Goal: Check status: Check status

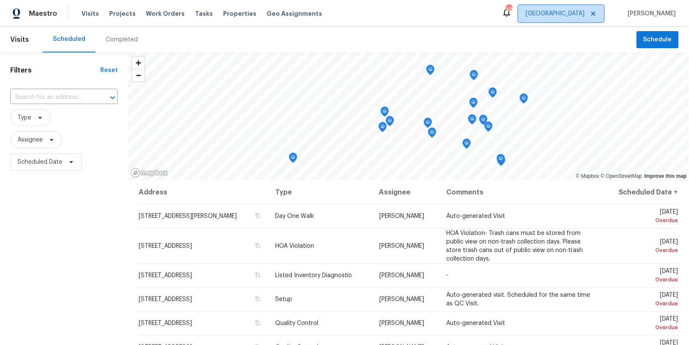
click at [589, 20] on span "[GEOGRAPHIC_DATA]" at bounding box center [562, 13] width 86 height 17
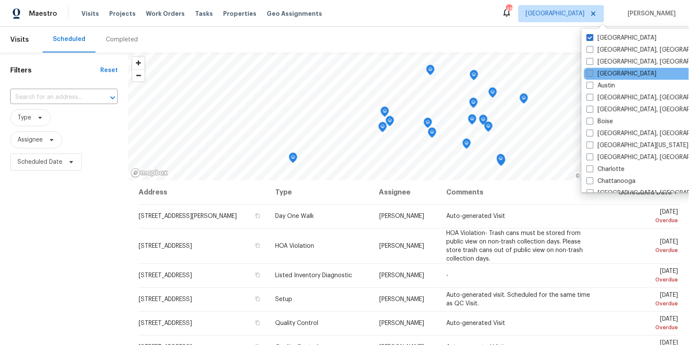
click at [595, 74] on label "[GEOGRAPHIC_DATA]" at bounding box center [622, 74] width 70 height 9
click at [592, 74] on input "[GEOGRAPHIC_DATA]" at bounding box center [590, 73] width 6 height 6
checkbox input "true"
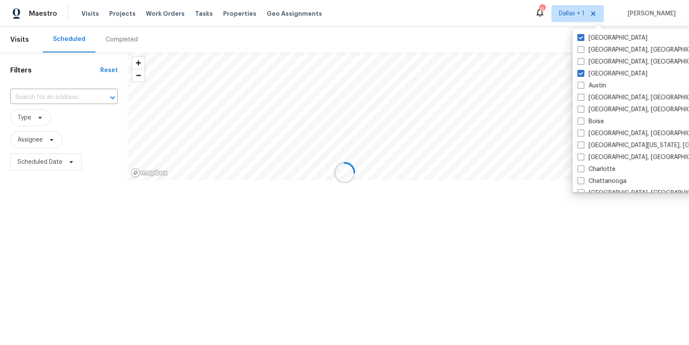
click at [358, 38] on div at bounding box center [344, 172] width 689 height 345
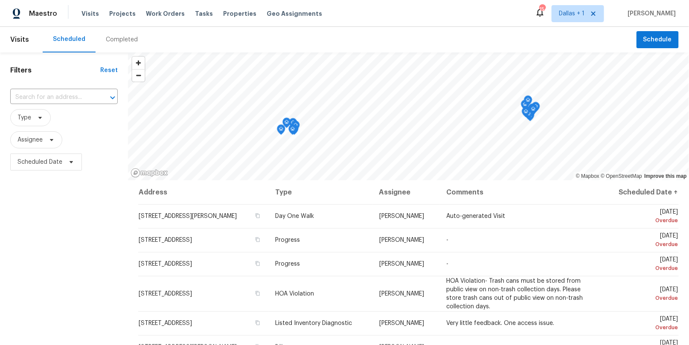
click at [126, 41] on div "Completed" at bounding box center [122, 39] width 32 height 9
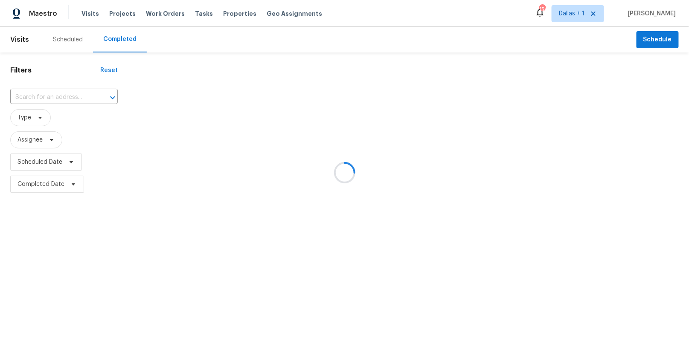
click at [69, 99] on div at bounding box center [344, 172] width 689 height 345
click at [61, 97] on div at bounding box center [344, 172] width 689 height 345
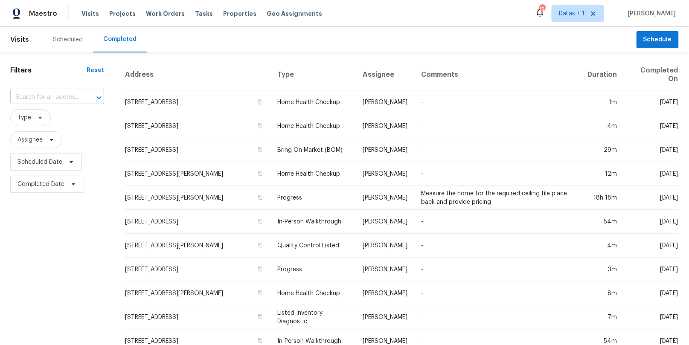
click at [55, 97] on input "text" at bounding box center [45, 97] width 70 height 13
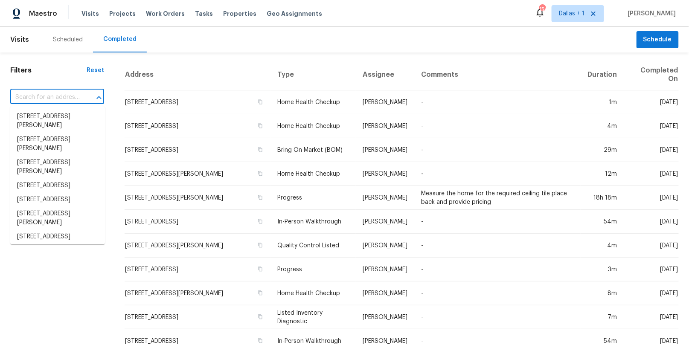
paste input "[STREET_ADDRESS]"
type input "[STREET_ADDRESS]"
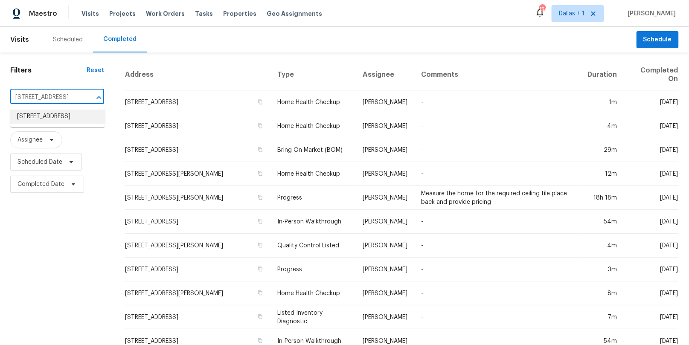
click at [49, 119] on li "[STREET_ADDRESS]" at bounding box center [57, 117] width 95 height 14
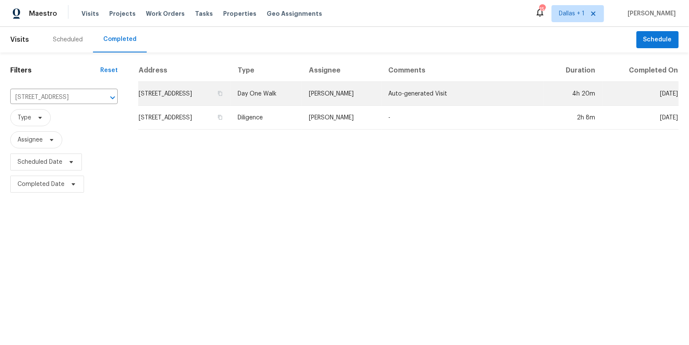
click at [302, 90] on td "Day One Walk" at bounding box center [266, 94] width 71 height 24
